Goal: Check status: Check status

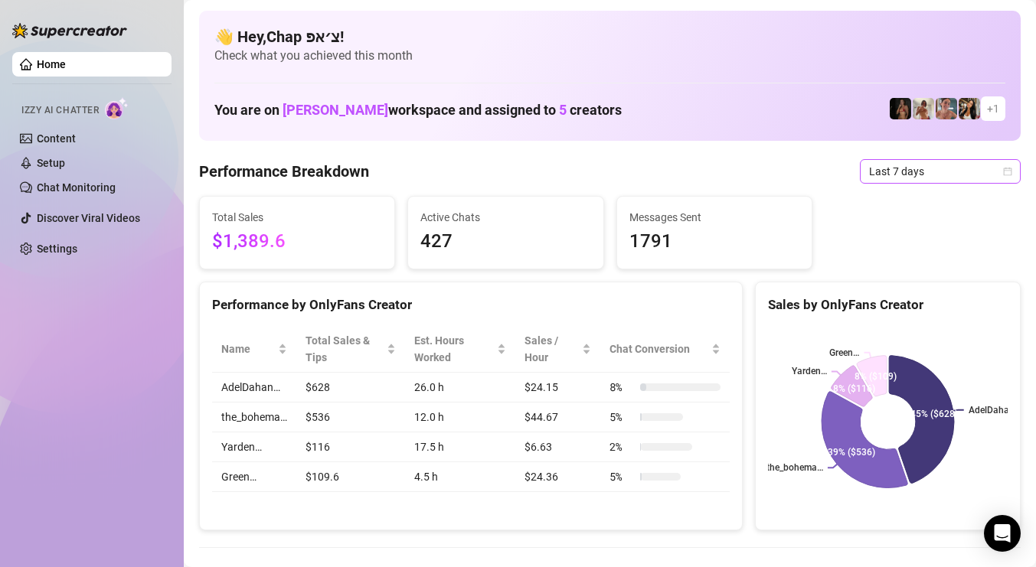
click at [903, 171] on span "Last 7 days" at bounding box center [940, 171] width 142 height 23
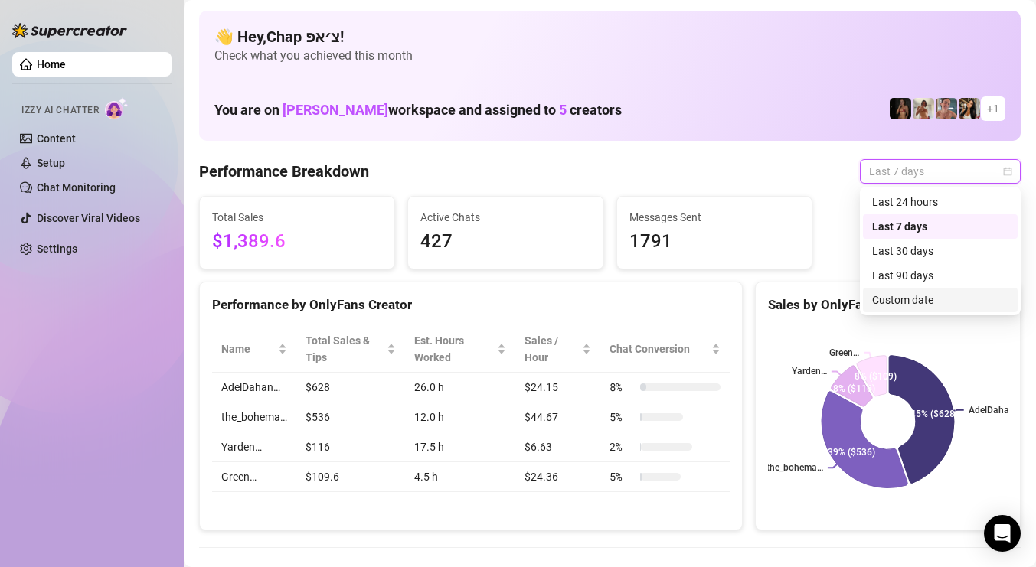
click at [911, 298] on div "Custom date" at bounding box center [940, 300] width 136 height 17
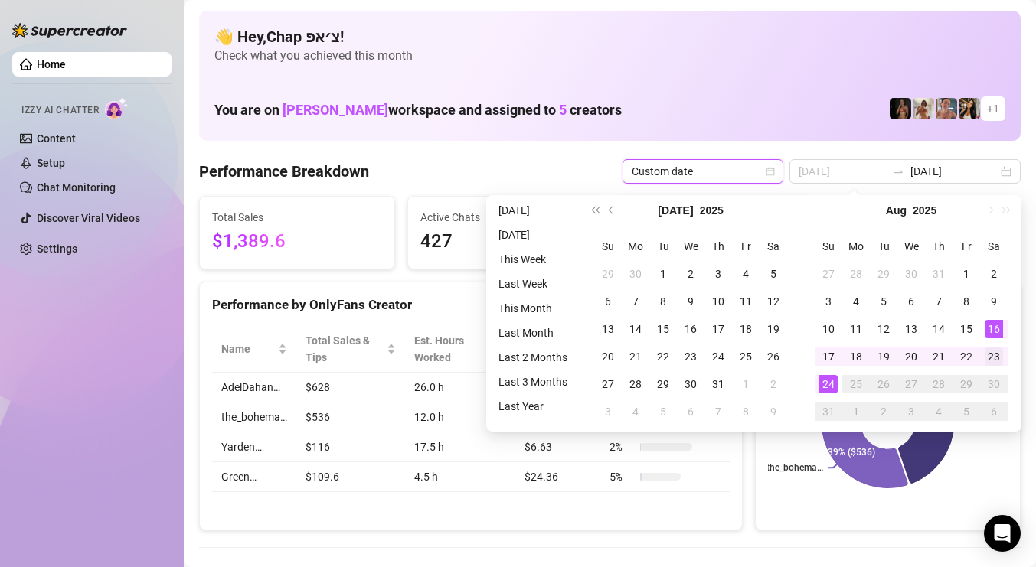
type input "[DATE]"
click at [997, 348] on div "23" at bounding box center [994, 357] width 18 height 18
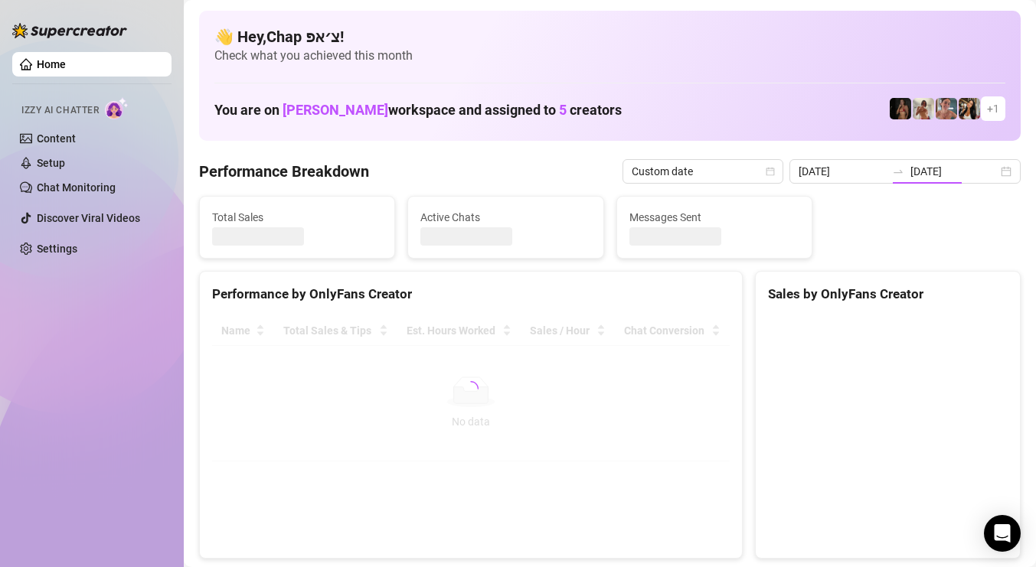
type input "[DATE]"
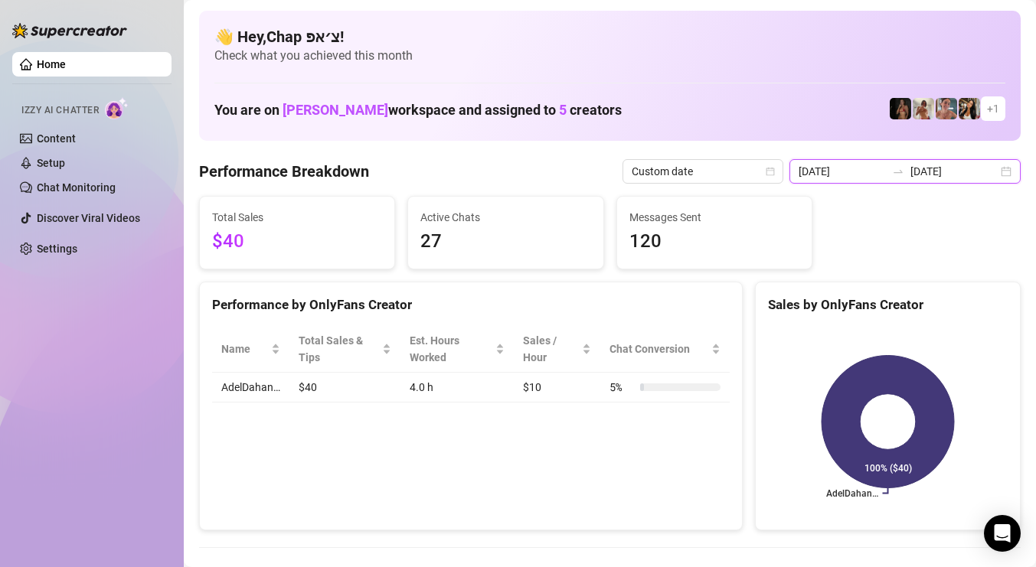
click at [949, 171] on input "[DATE]" at bounding box center [953, 171] width 87 height 17
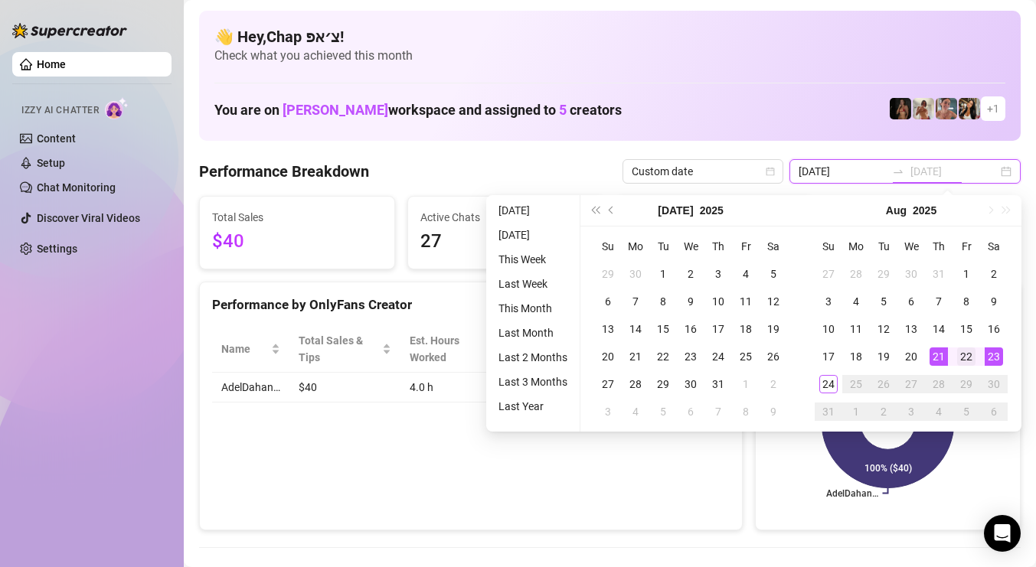
type input "[DATE]"
click at [957, 356] on div "22" at bounding box center [966, 357] width 18 height 18
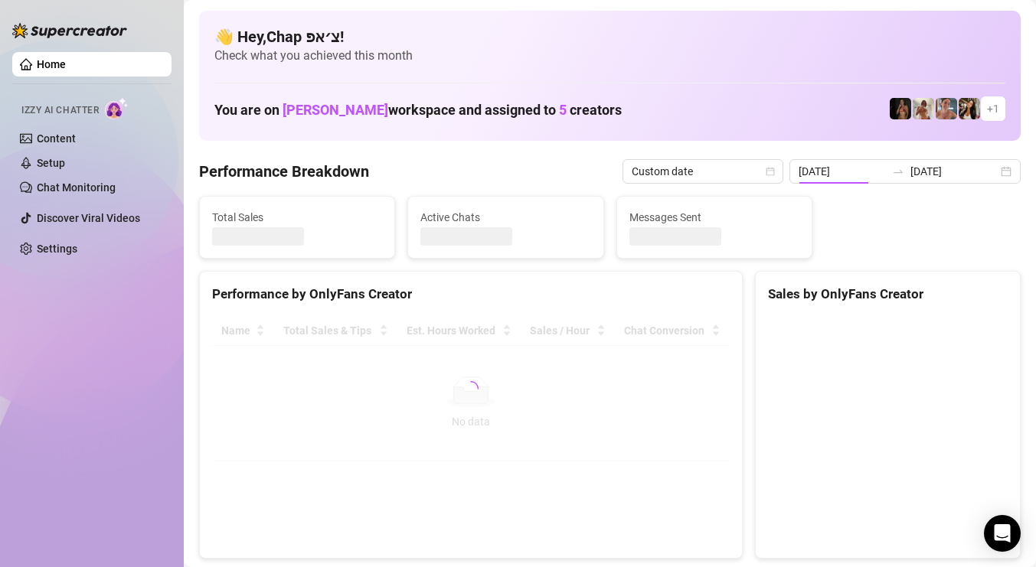
type input "[DATE]"
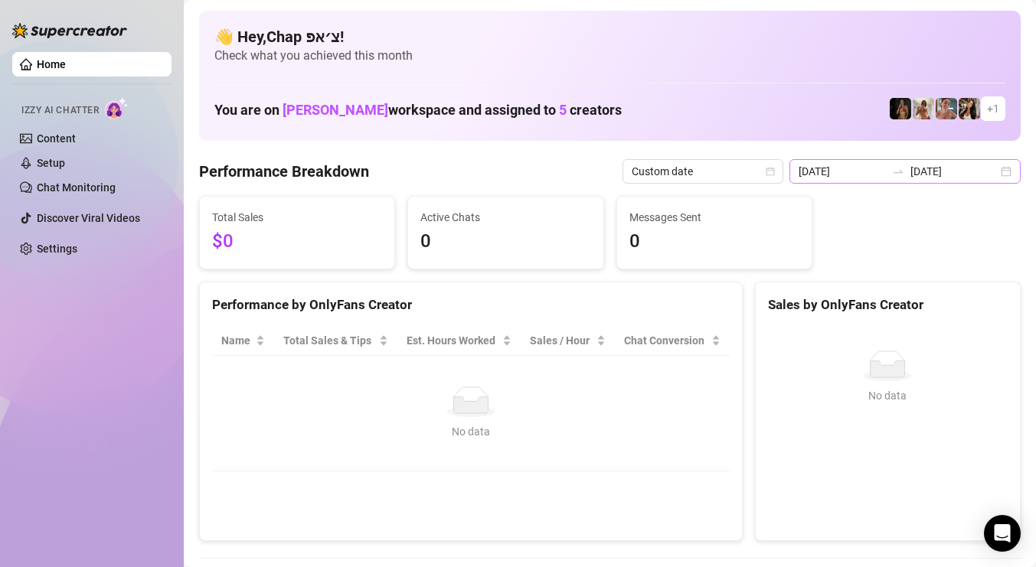
click at [910, 175] on div at bounding box center [898, 171] width 25 height 12
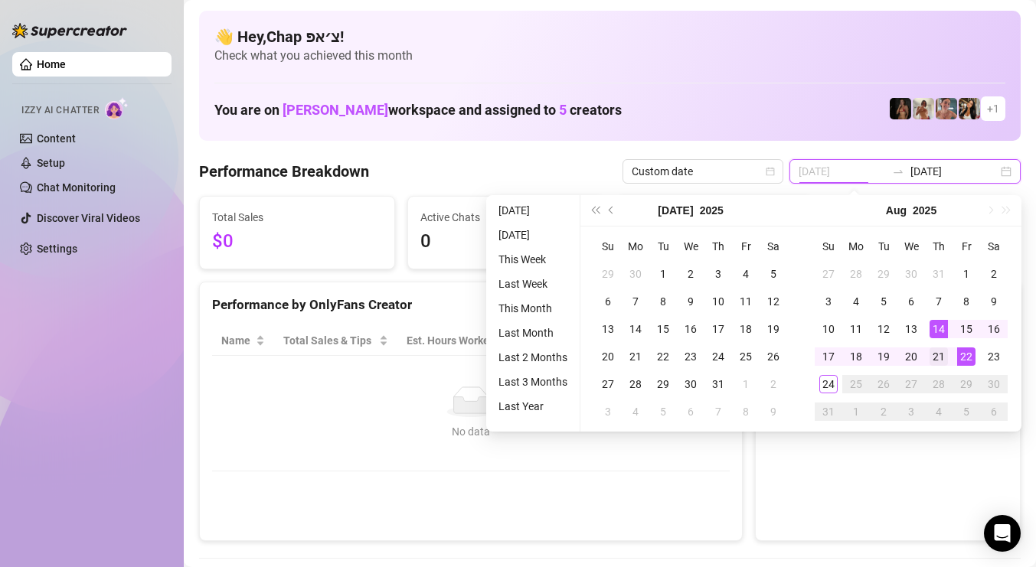
type input "[DATE]"
click at [938, 348] on div "21" at bounding box center [939, 357] width 18 height 18
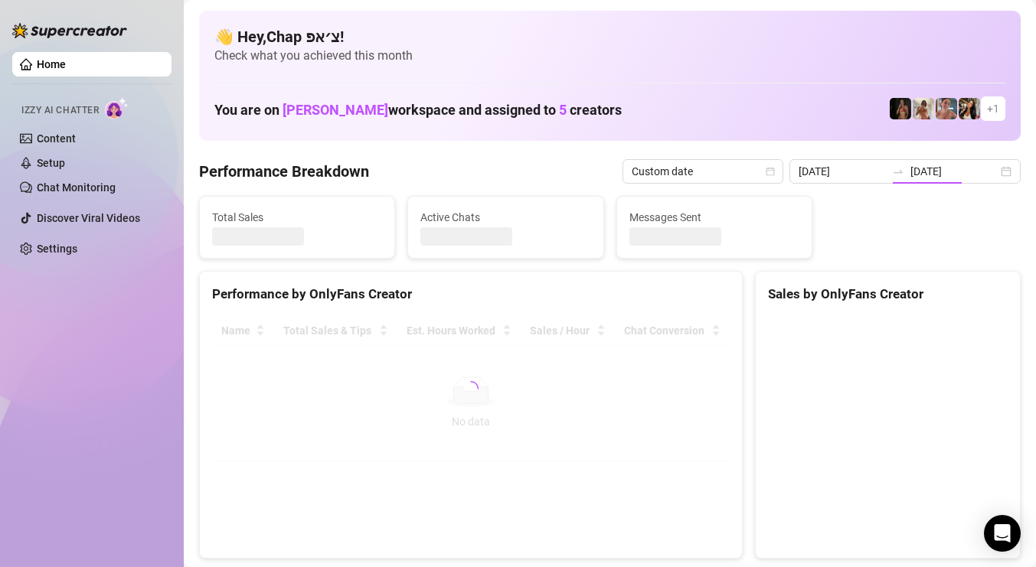
type input "[DATE]"
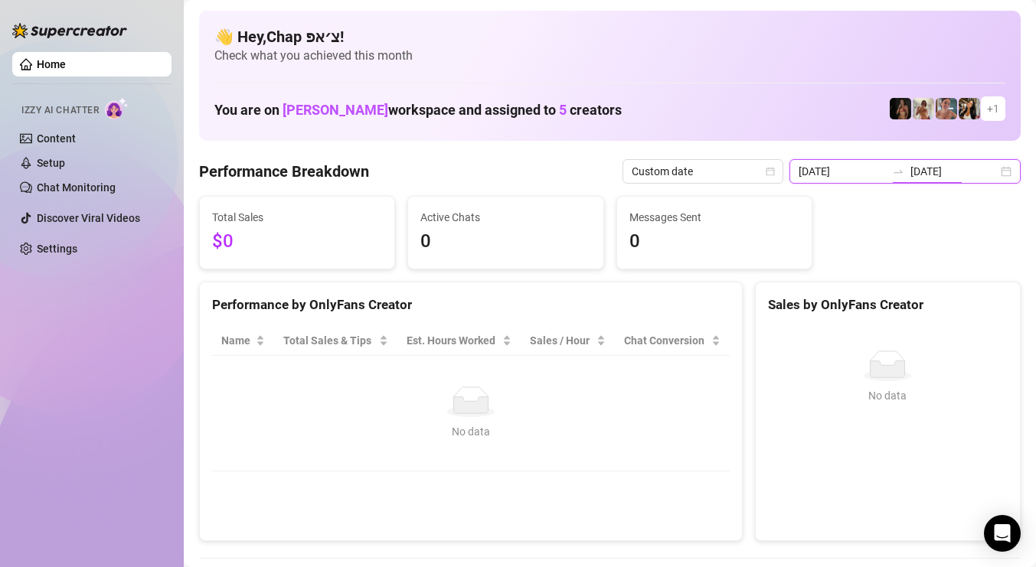
click at [972, 170] on input "[DATE]" at bounding box center [953, 171] width 87 height 17
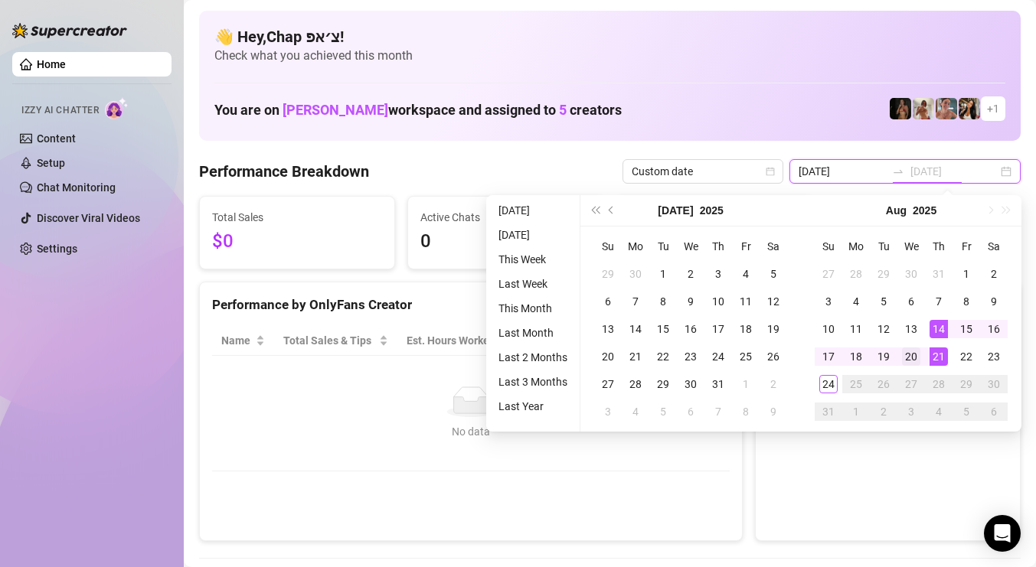
type input "[DATE]"
click at [913, 355] on div "20" at bounding box center [911, 357] width 18 height 18
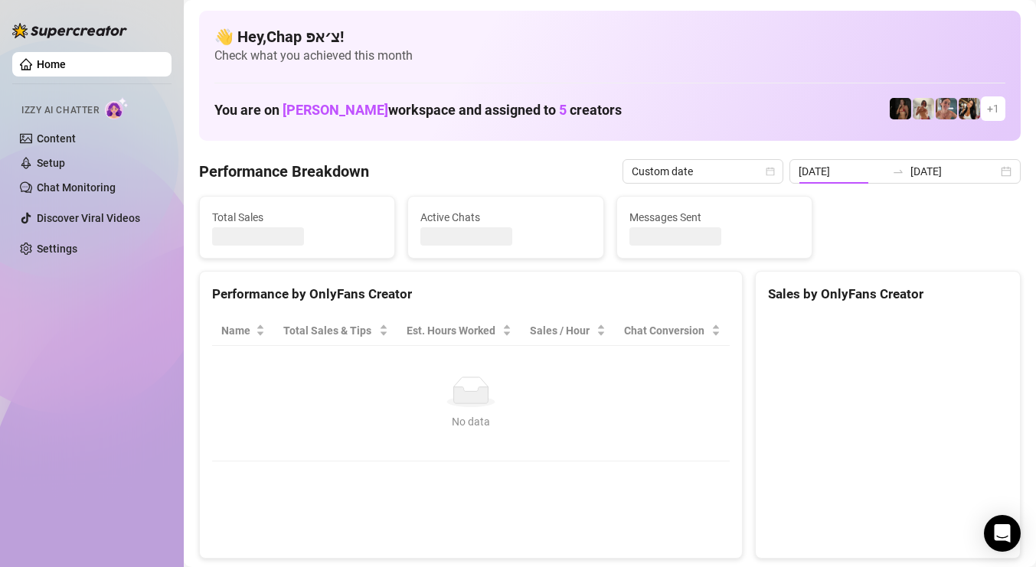
type input "[DATE]"
